Goal: Transaction & Acquisition: Purchase product/service

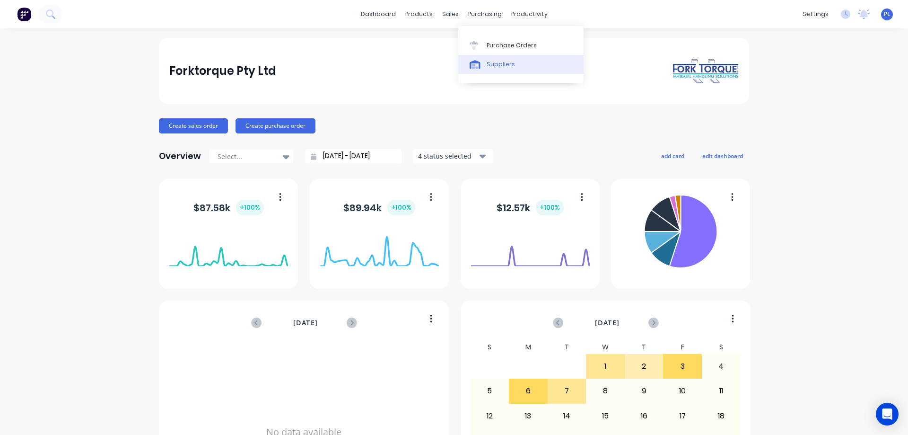
click at [500, 63] on div "Suppliers" at bounding box center [501, 64] width 28 height 9
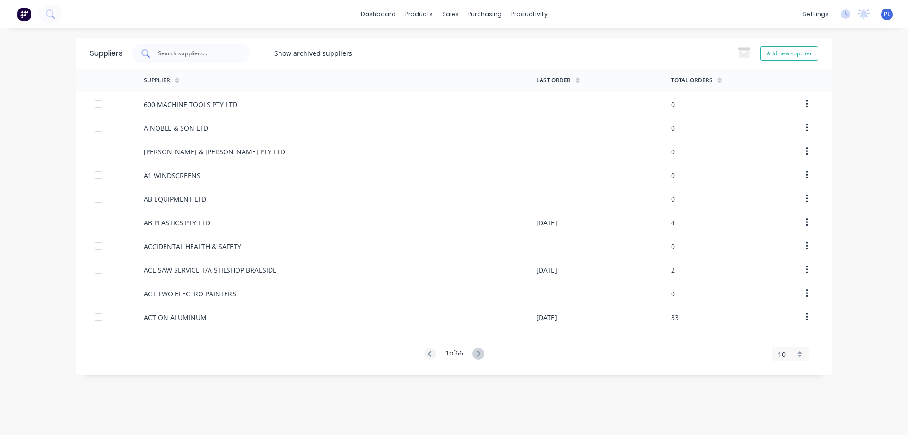
click at [176, 57] on input "text" at bounding box center [196, 53] width 78 height 9
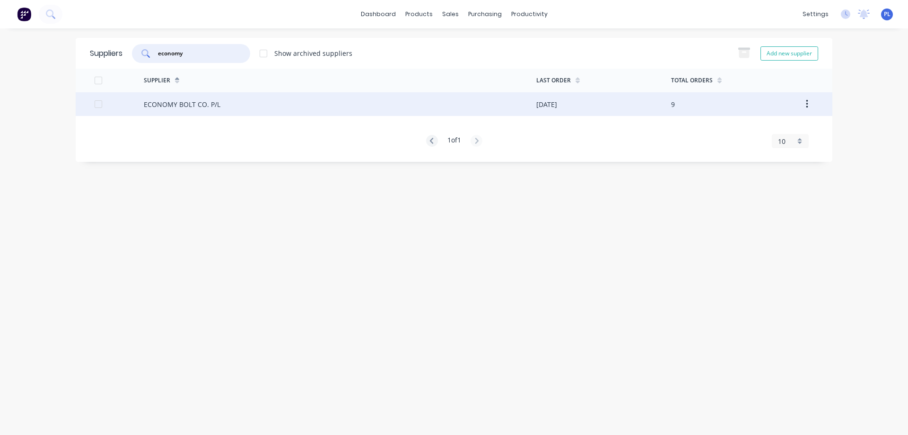
type input "economy"
click at [164, 101] on div "ECONOMY BOLT CO. P/L" at bounding box center [182, 104] width 77 height 10
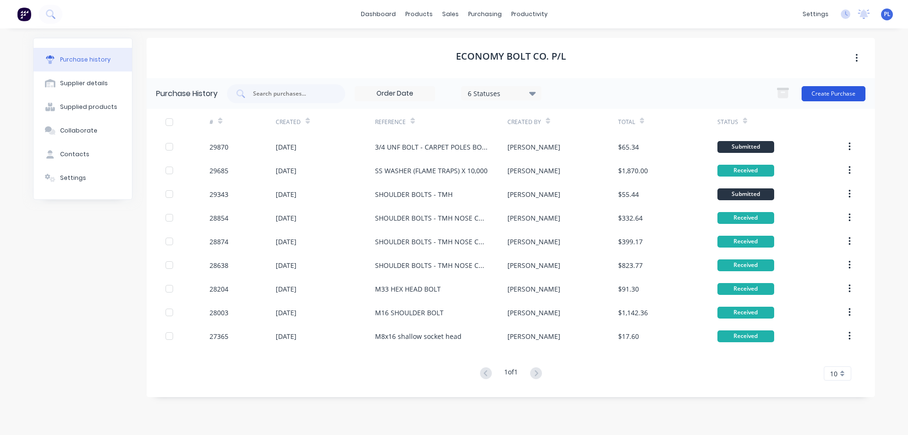
click at [825, 92] on button "Create Purchase" at bounding box center [833, 93] width 64 height 15
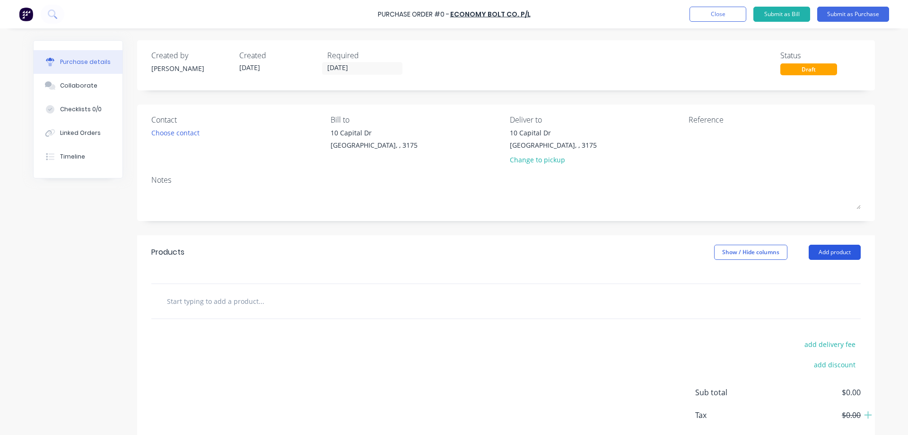
click at [829, 251] on button "Add product" at bounding box center [835, 251] width 52 height 15
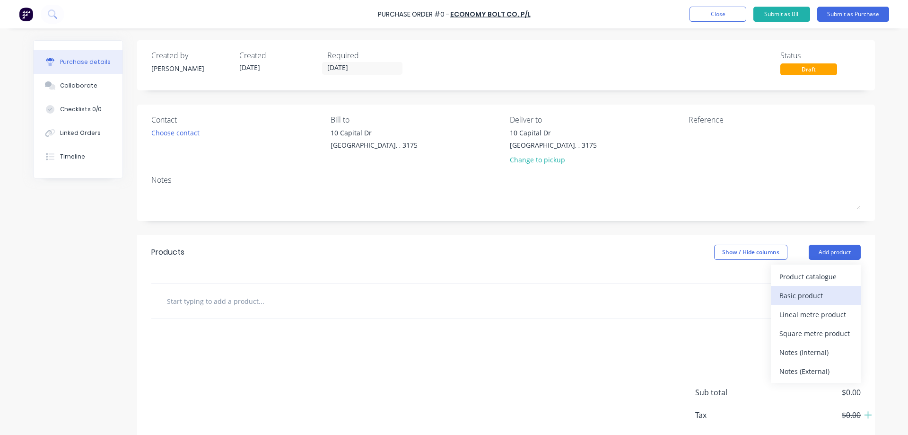
click at [818, 293] on div "Basic product" at bounding box center [815, 295] width 73 height 14
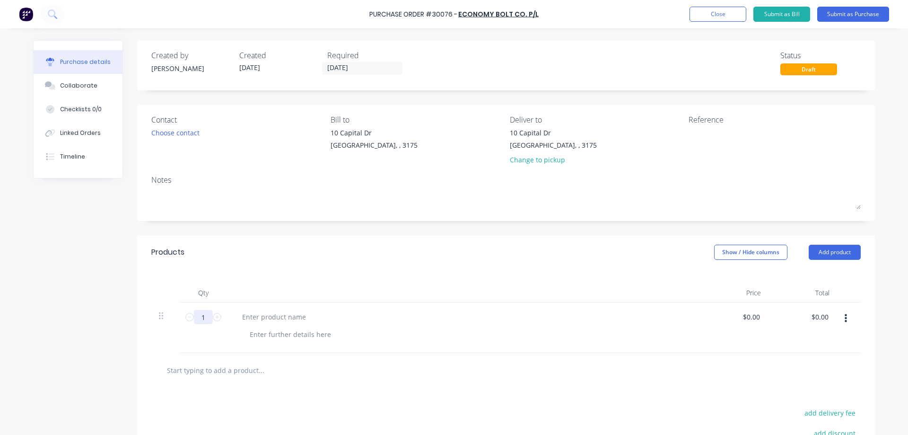
click at [197, 317] on input "1" at bounding box center [203, 317] width 19 height 14
type input "10"
click at [278, 319] on div at bounding box center [274, 317] width 79 height 14
click at [267, 330] on div at bounding box center [290, 334] width 96 height 14
click at [79, 368] on div "Created by [PERSON_NAME] Created [DATE] Required [DATE] Status Draft Contact Ch…" at bounding box center [454, 291] width 842 height 503
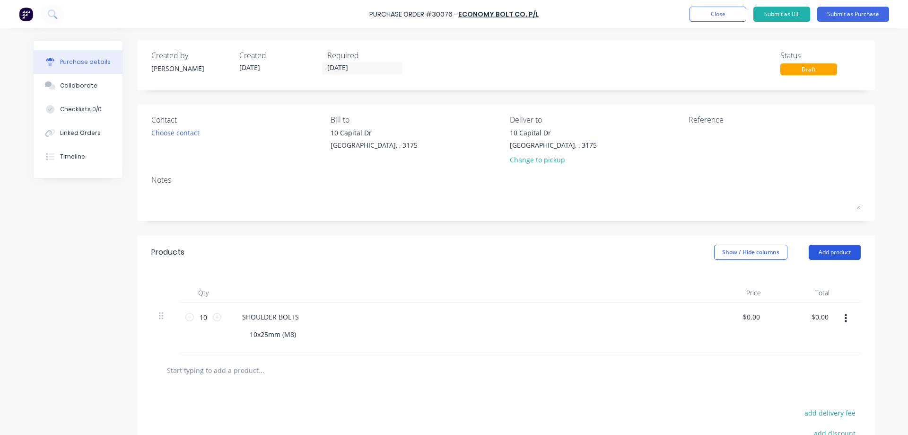
click at [835, 252] on button "Add product" at bounding box center [835, 251] width 52 height 15
click at [818, 292] on div "Basic product" at bounding box center [815, 295] width 73 height 14
click at [202, 367] on input "1" at bounding box center [203, 367] width 19 height 14
type input "10"
click at [261, 365] on div at bounding box center [274, 367] width 79 height 14
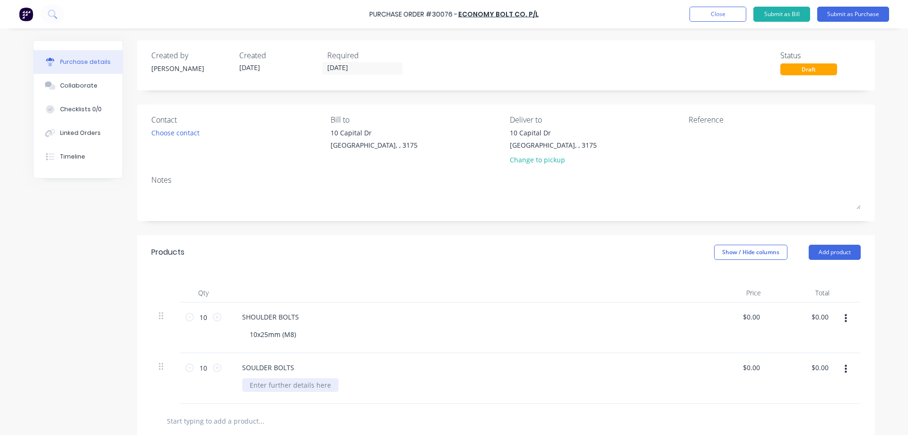
click at [280, 385] on div at bounding box center [290, 385] width 96 height 14
click at [73, 342] on div "Created by [PERSON_NAME] Created [DATE] Required [DATE] Status Draft Contact Ch…" at bounding box center [454, 316] width 842 height 553
click at [166, 132] on div "Choose contact" at bounding box center [175, 133] width 48 height 10
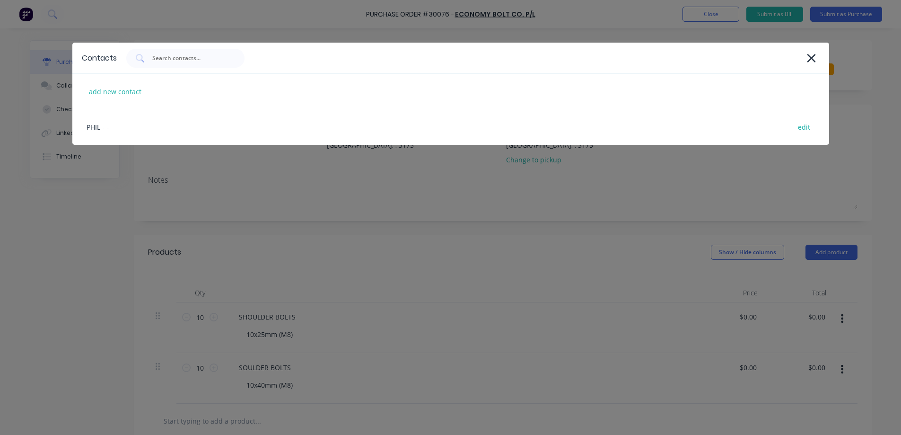
click at [77, 232] on div "Contacts add new contact PHIL - - edit" at bounding box center [450, 217] width 901 height 435
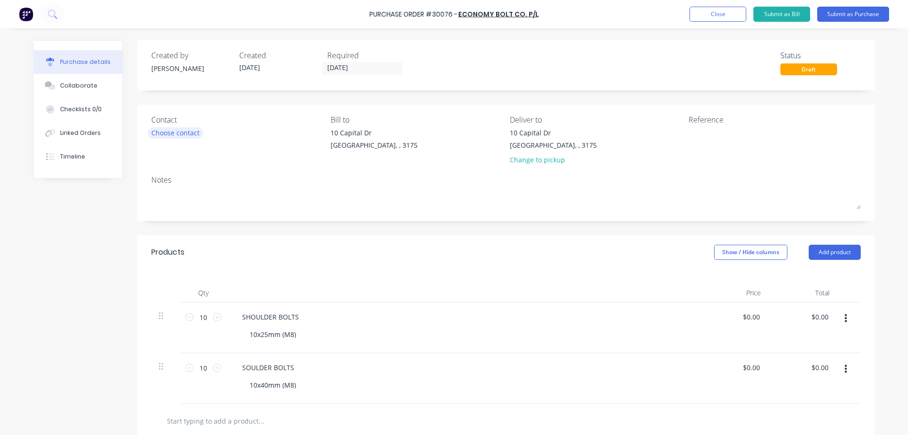
click at [172, 134] on div "Choose contact" at bounding box center [175, 133] width 48 height 10
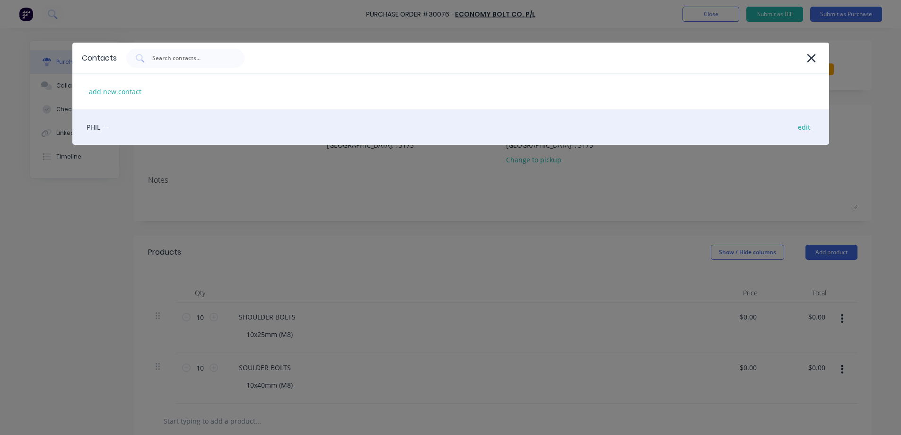
click at [99, 128] on div "PHIL - - edit" at bounding box center [450, 126] width 757 height 35
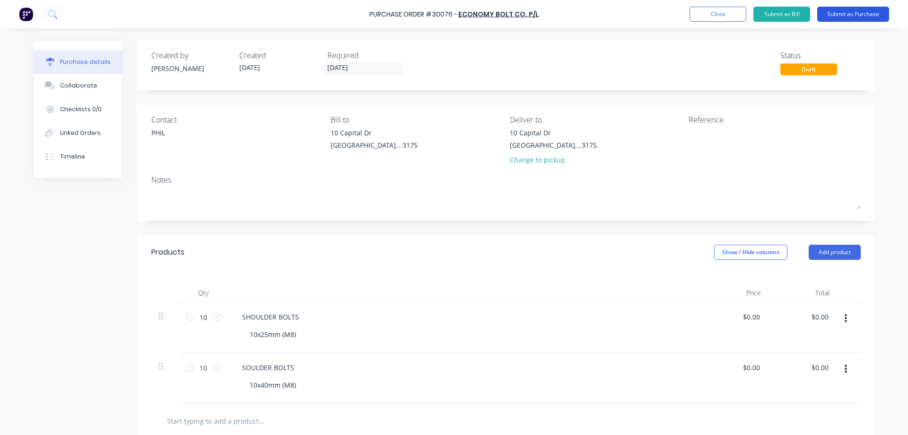
click at [853, 11] on button "Submit as Purchase" at bounding box center [853, 14] width 72 height 15
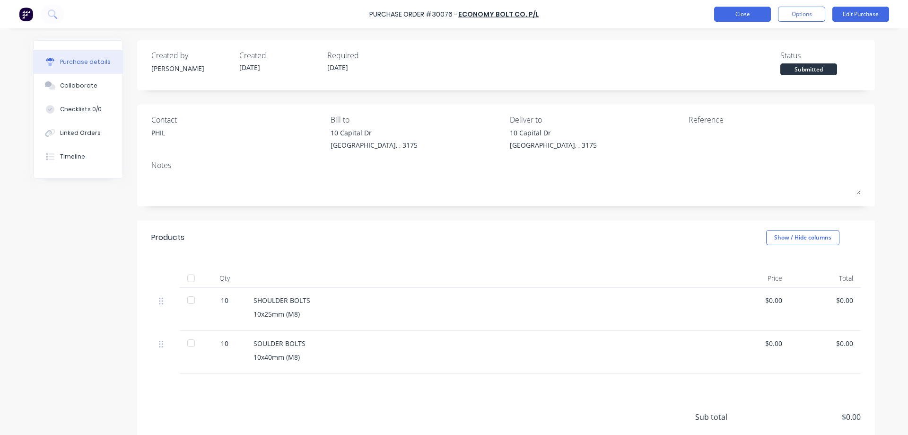
click at [753, 14] on button "Close" at bounding box center [742, 14] width 57 height 15
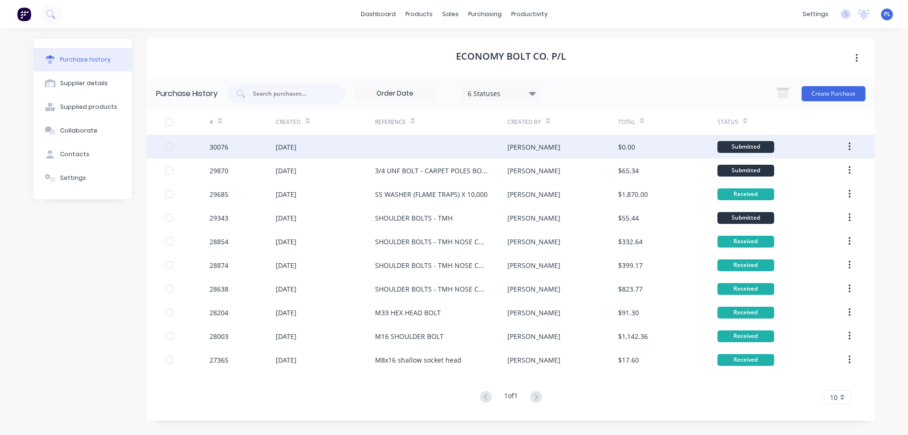
click at [389, 144] on div at bounding box center [441, 147] width 132 height 24
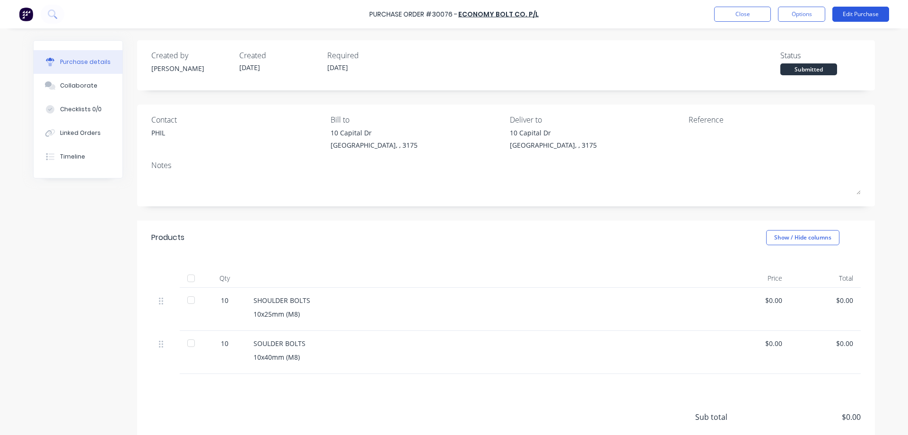
click at [843, 16] on button "Edit Purchase" at bounding box center [860, 14] width 57 height 15
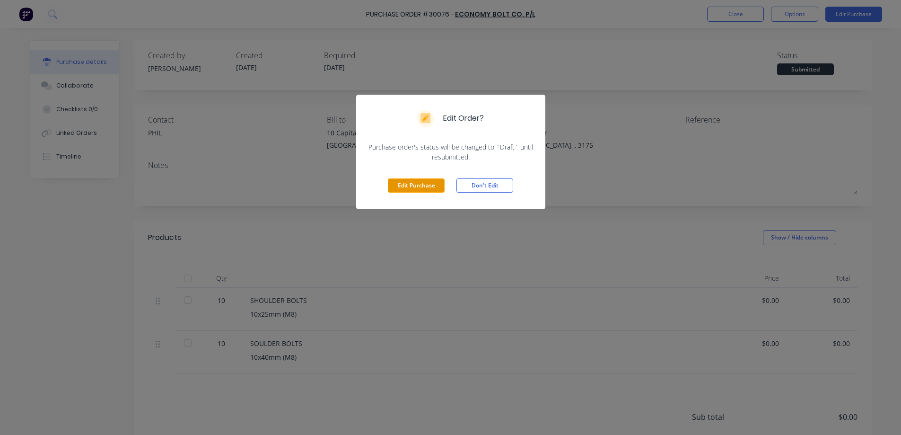
click at [411, 183] on button "Edit Purchase" at bounding box center [416, 185] width 57 height 14
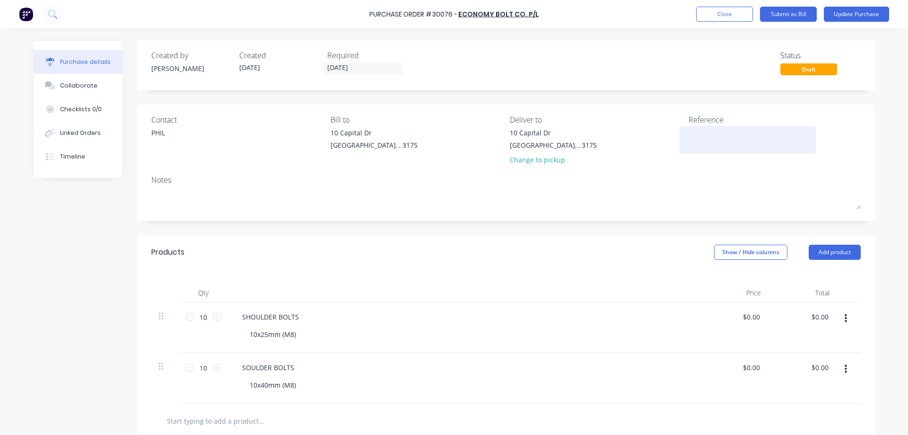
click at [701, 142] on textarea at bounding box center [747, 138] width 118 height 21
type textarea "SHOULDER BOLTS"
type textarea "x"
type textarea "SHOULDER BOLTS"
click at [855, 16] on button "Update Purchase" at bounding box center [856, 14] width 65 height 15
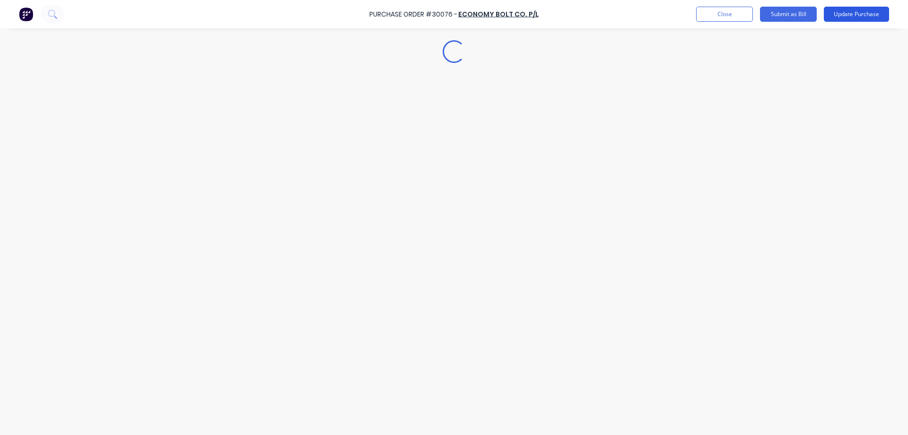
type textarea "x"
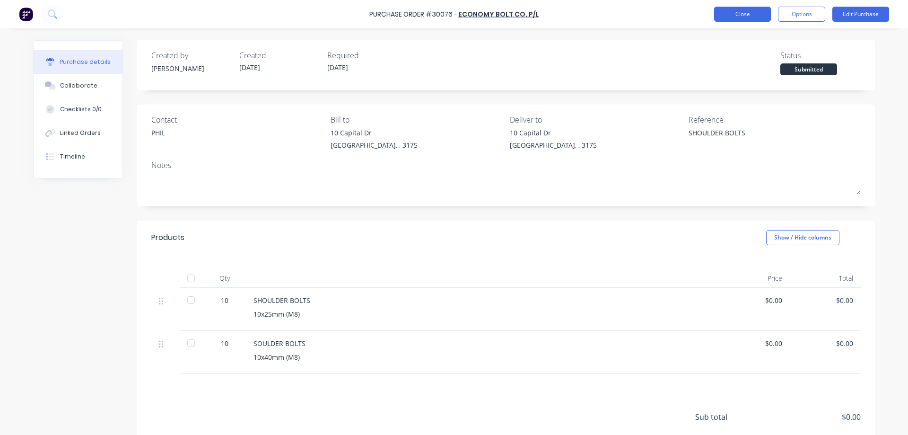
click at [738, 14] on button "Close" at bounding box center [742, 14] width 57 height 15
